Goal: Find specific page/section: Find specific page/section

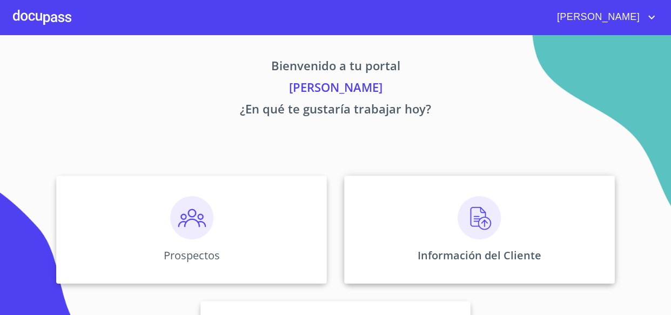
click at [476, 229] on img at bounding box center [478, 217] width 43 height 43
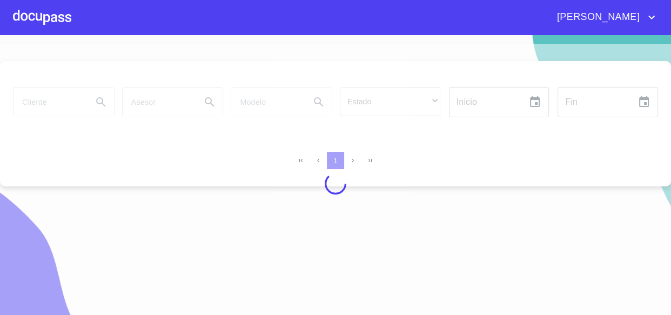
click at [56, 101] on div at bounding box center [335, 184] width 671 height 280
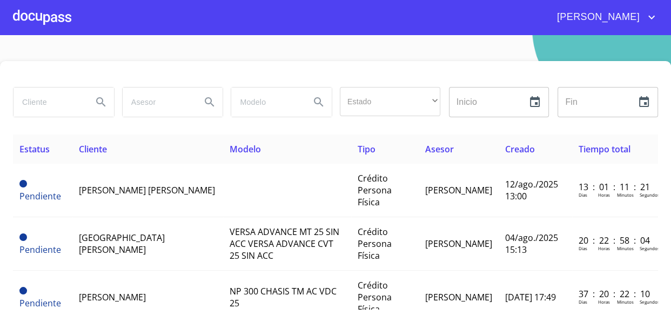
click at [60, 104] on input "search" at bounding box center [48, 101] width 70 height 29
type input "[PERSON_NAME]"
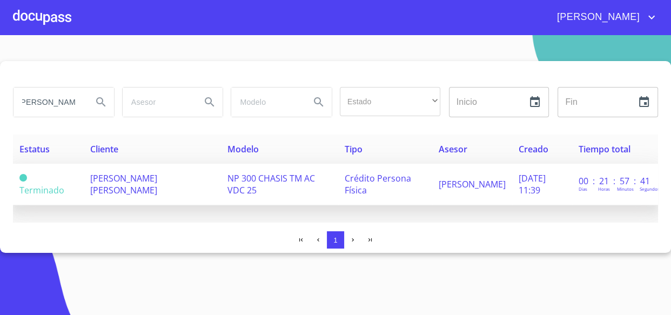
scroll to position [0, 0]
click at [155, 190] on td "[PERSON_NAME] [PERSON_NAME]" at bounding box center [152, 185] width 137 height 42
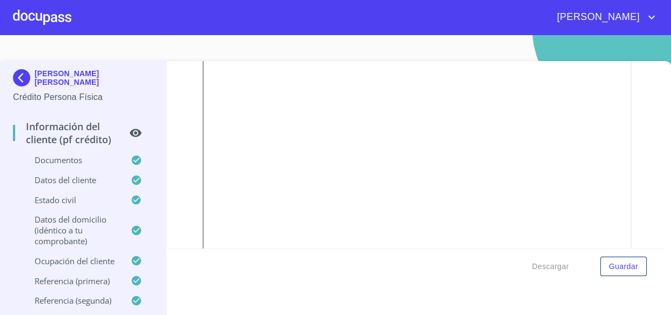
click at [50, 15] on div at bounding box center [42, 17] width 58 height 35
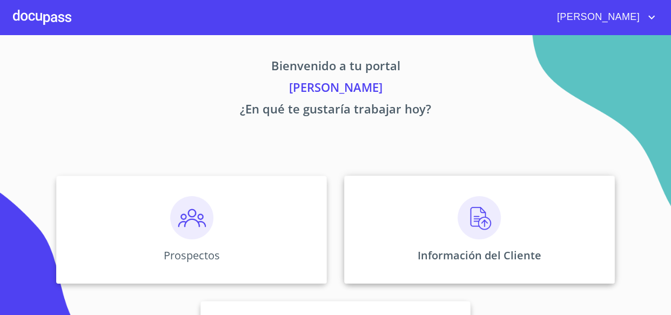
click at [514, 242] on div "Información del Cliente" at bounding box center [479, 229] width 271 height 108
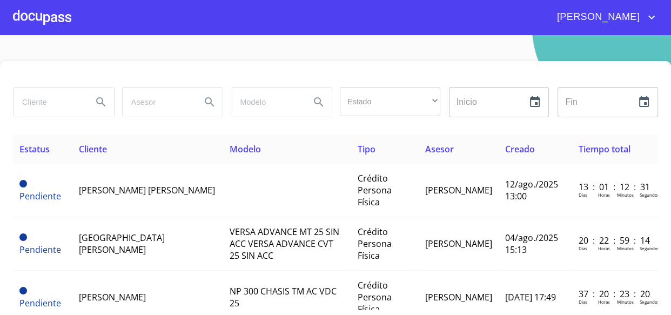
click at [45, 100] on input "search" at bounding box center [48, 101] width 70 height 29
type input "[PERSON_NAME] DE [PERSON_NAME]"
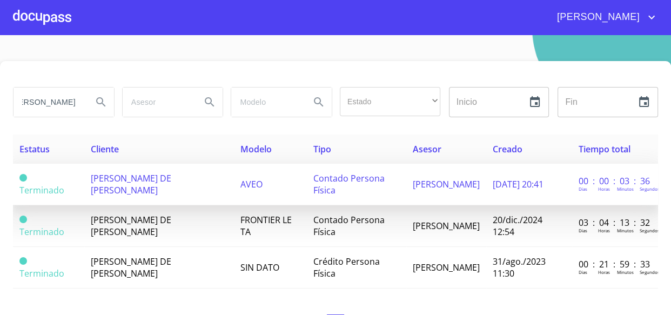
click at [183, 193] on td "[PERSON_NAME] DE [PERSON_NAME]" at bounding box center [159, 185] width 150 height 42
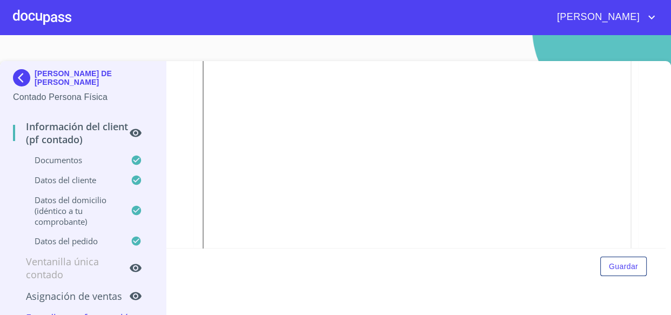
scroll to position [245, 0]
